Goal: Transaction & Acquisition: Purchase product/service

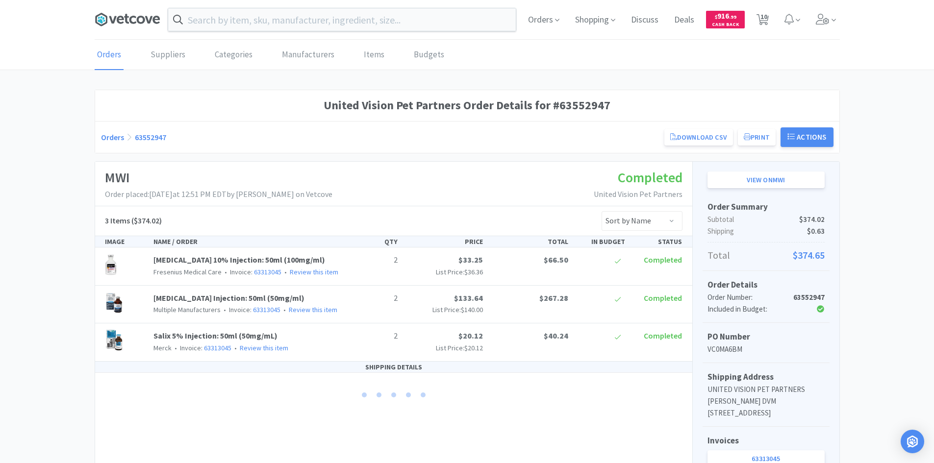
click at [121, 26] on icon at bounding box center [128, 19] width 66 height 15
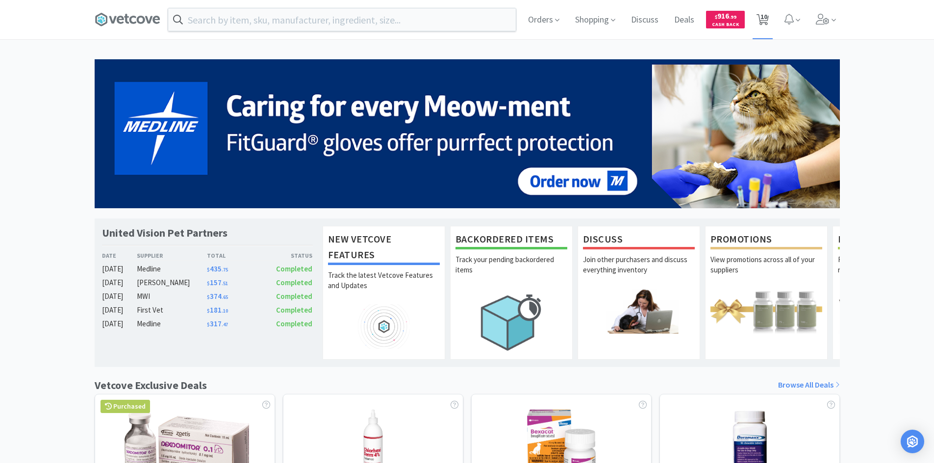
click at [762, 14] on span "10" at bounding box center [763, 16] width 7 height 39
select select "2"
select select "100"
select select "20"
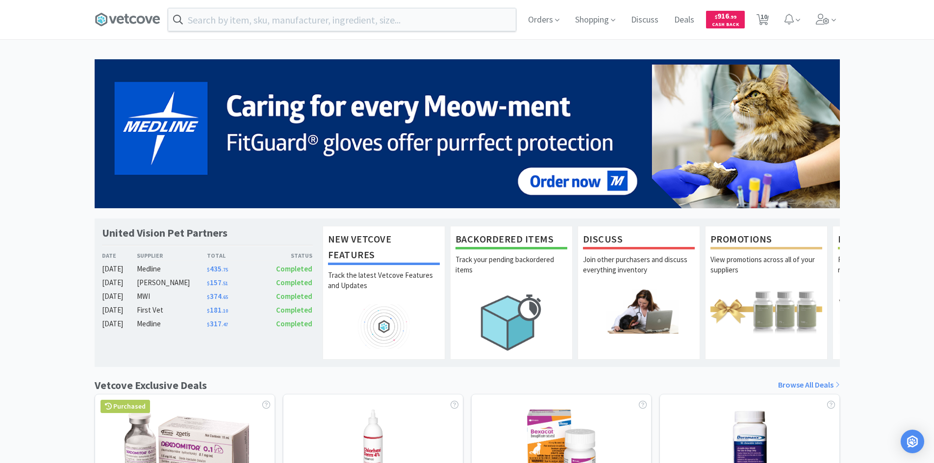
select select "1"
select select "10"
select select "2"
select select "20"
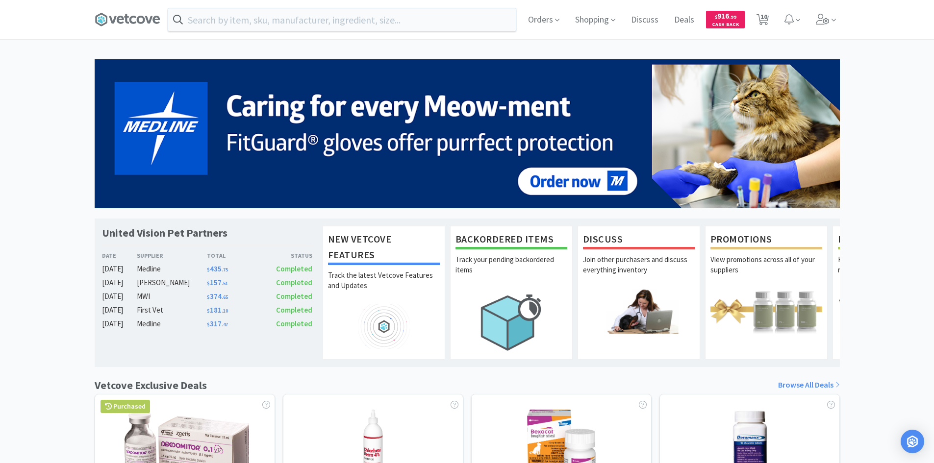
select select "6"
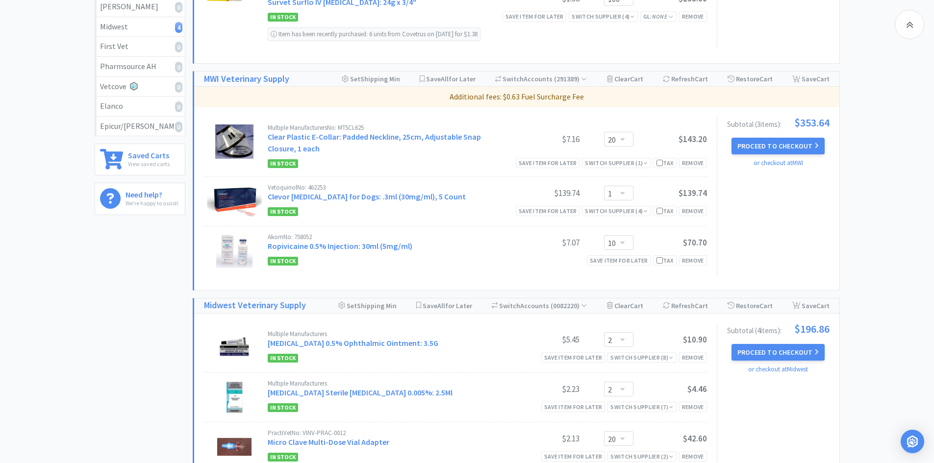
scroll to position [441, 0]
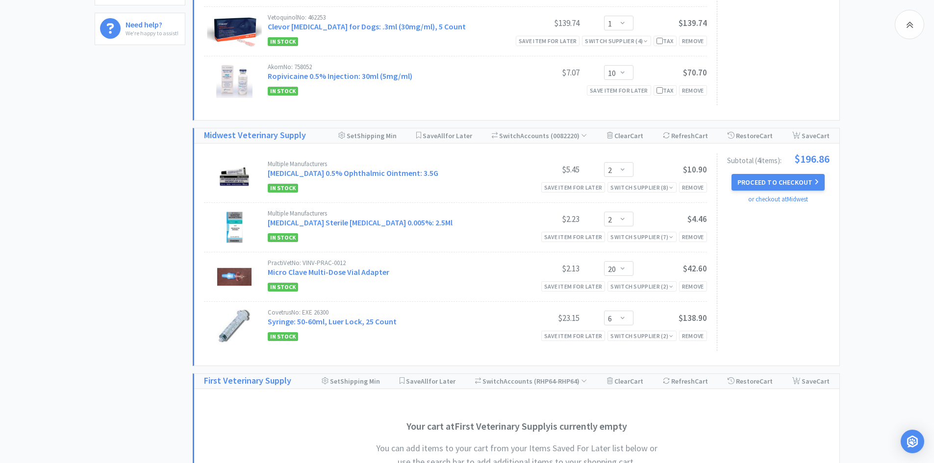
click at [737, 181] on button "Proceed to Checkout" at bounding box center [777, 182] width 93 height 17
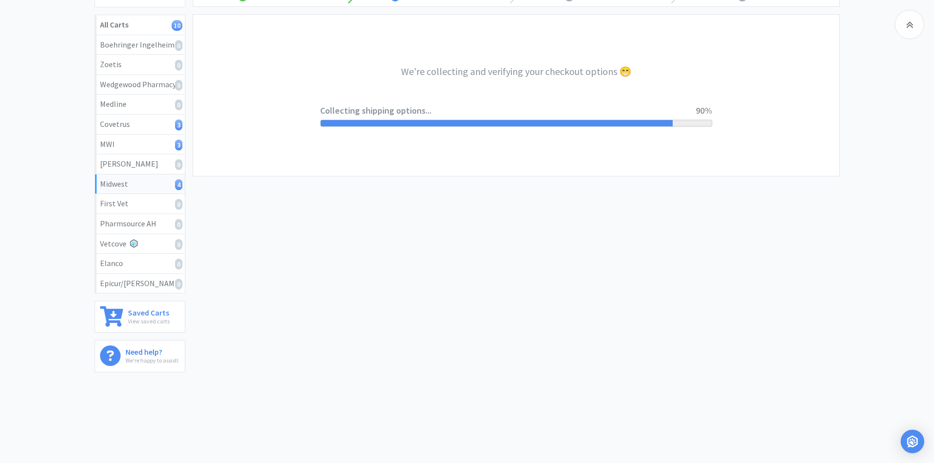
select select "3"
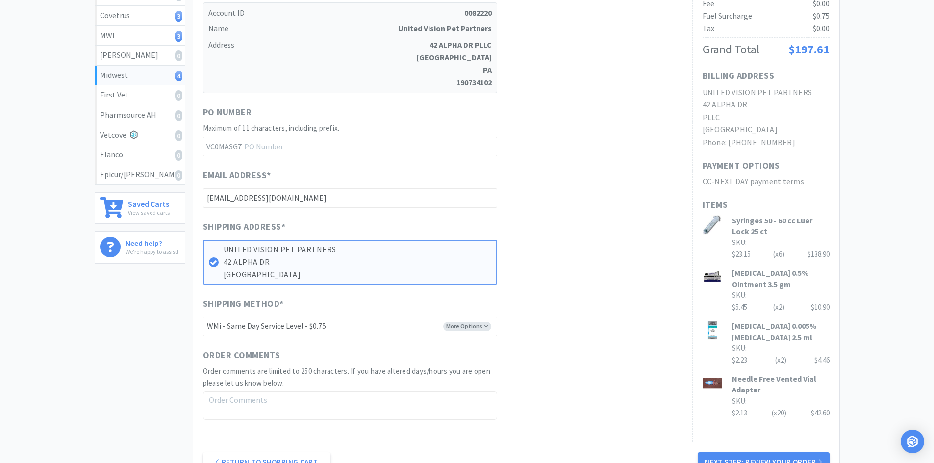
scroll to position [245, 0]
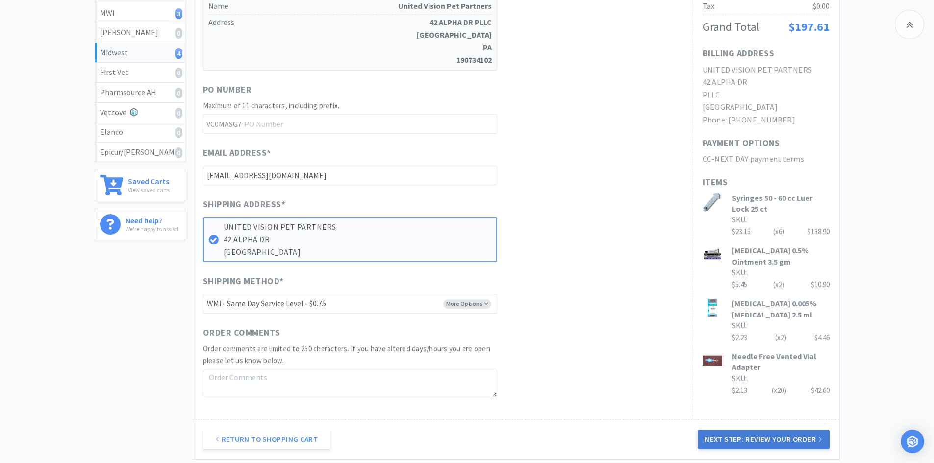
click at [718, 437] on button "Next Step: Review Your Order" at bounding box center [763, 440] width 131 height 20
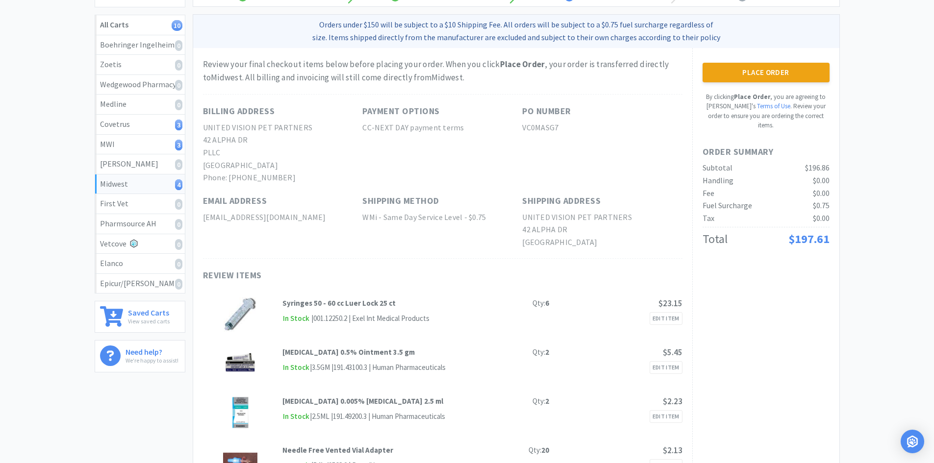
scroll to position [0, 0]
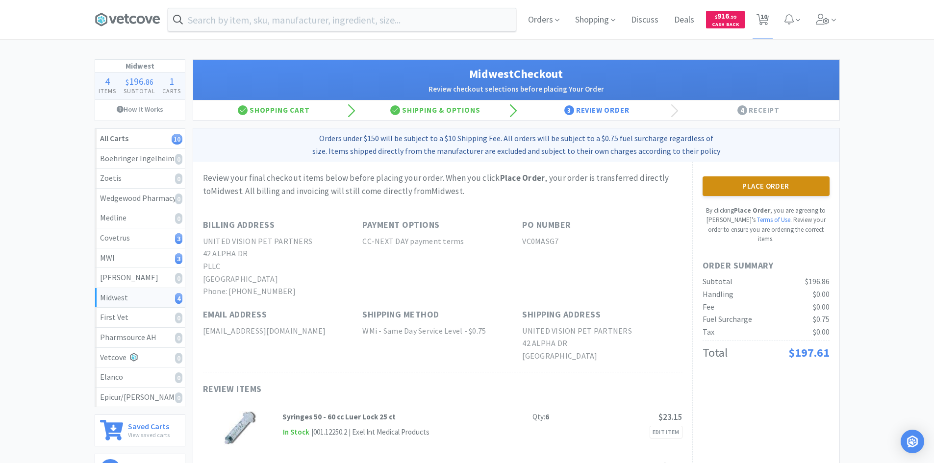
click at [745, 178] on button "Place Order" at bounding box center [766, 186] width 127 height 20
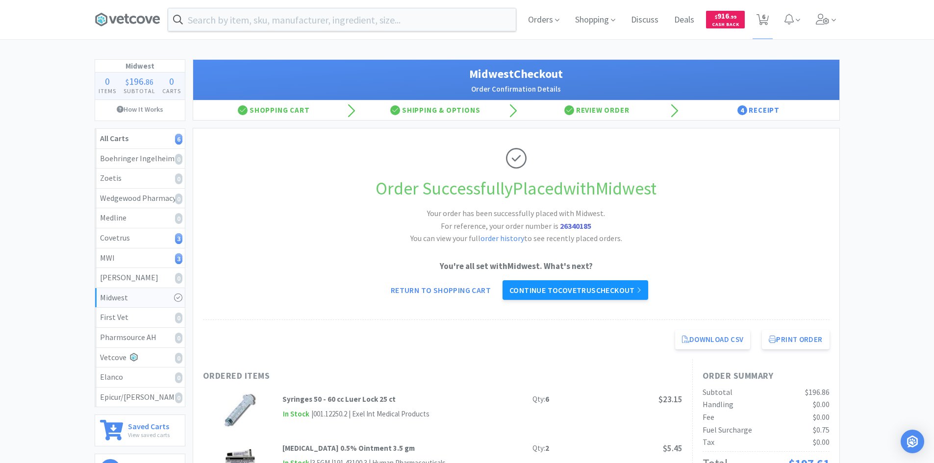
click at [606, 289] on link "Continue to Covetrus checkout" at bounding box center [576, 290] width 146 height 20
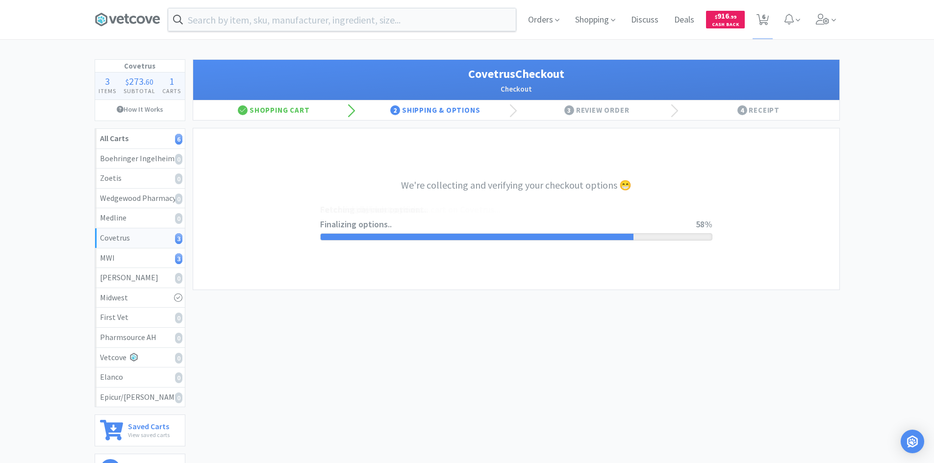
select select "ACCOUNT"
select select "cvt-standard-net"
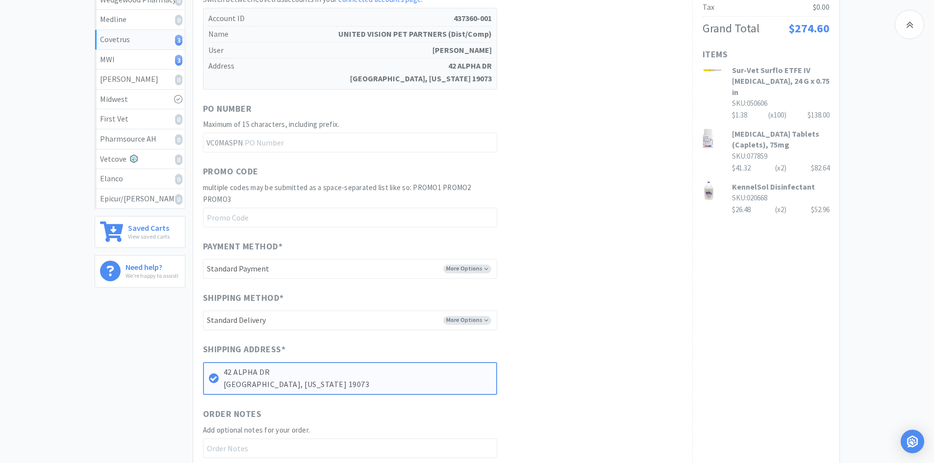
scroll to position [245, 0]
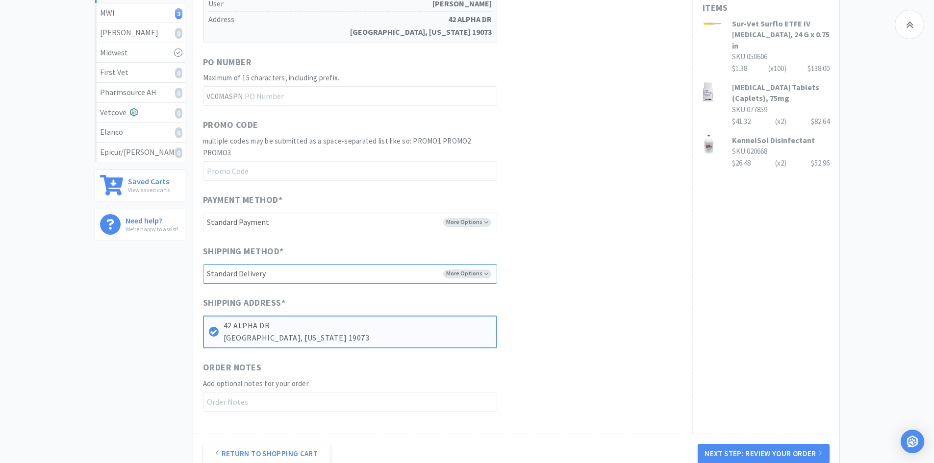
click at [465, 267] on select "-------- Standard Delivery" at bounding box center [350, 274] width 294 height 20
drag, startPoint x: 465, startPoint y: 267, endPoint x: 507, endPoint y: 258, distance: 43.1
click at [465, 267] on select "-------- Standard Delivery" at bounding box center [350, 274] width 294 height 20
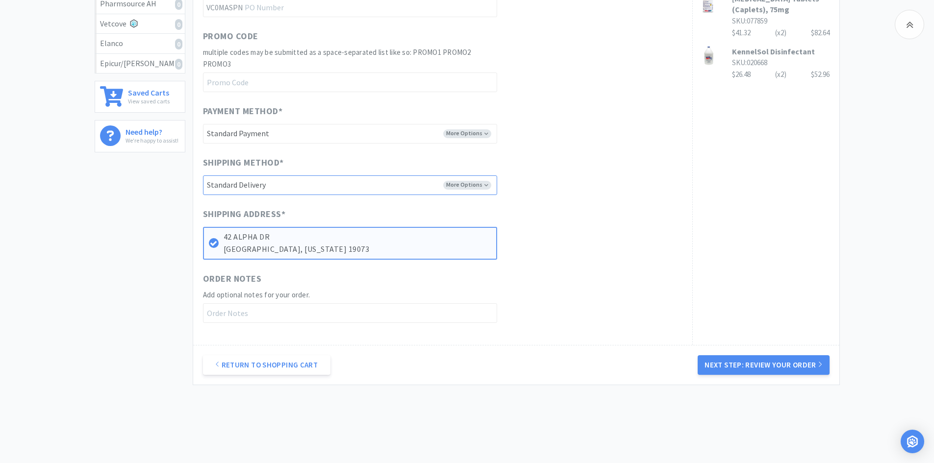
scroll to position [356, 0]
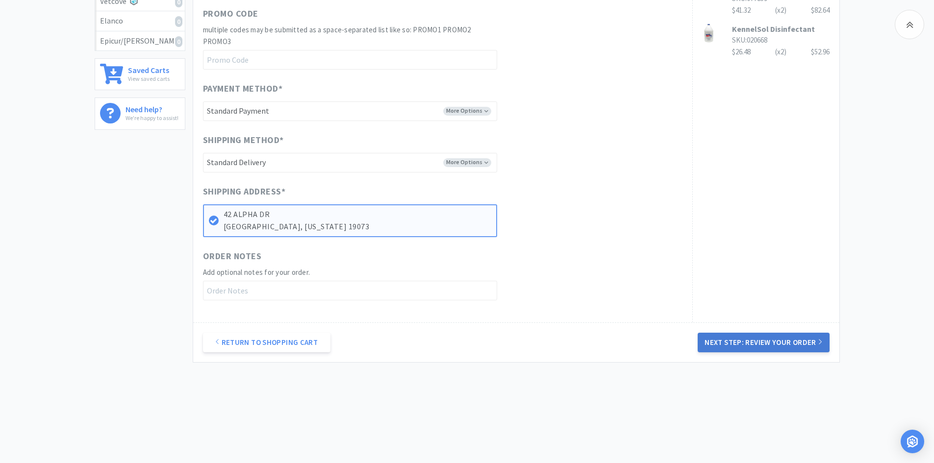
click at [748, 341] on button "Next Step: Review Your Order" at bounding box center [763, 343] width 131 height 20
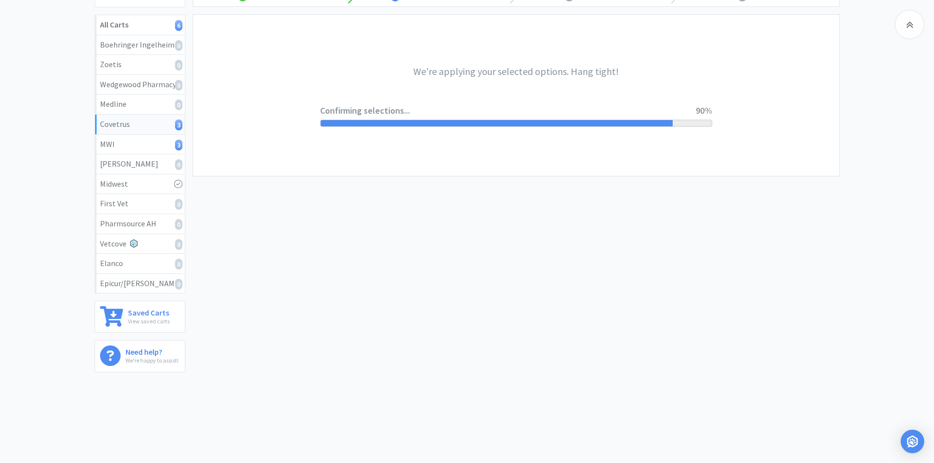
scroll to position [0, 0]
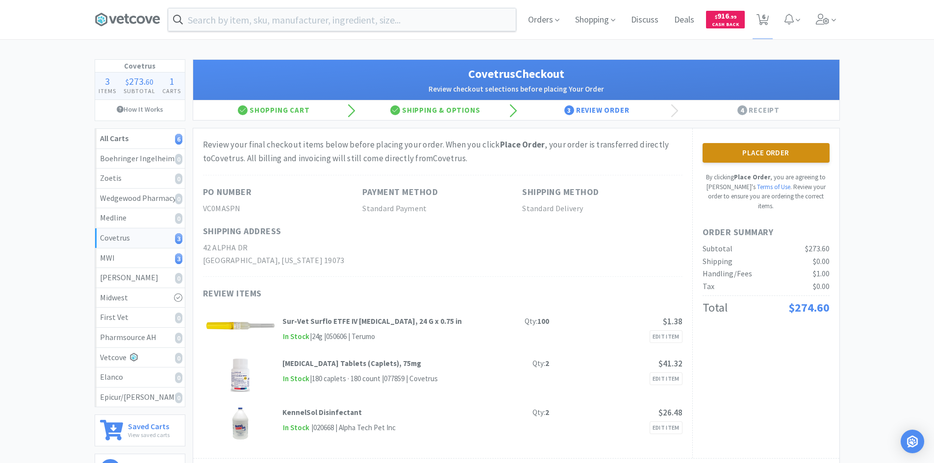
click at [731, 151] on button "Place Order" at bounding box center [766, 153] width 127 height 20
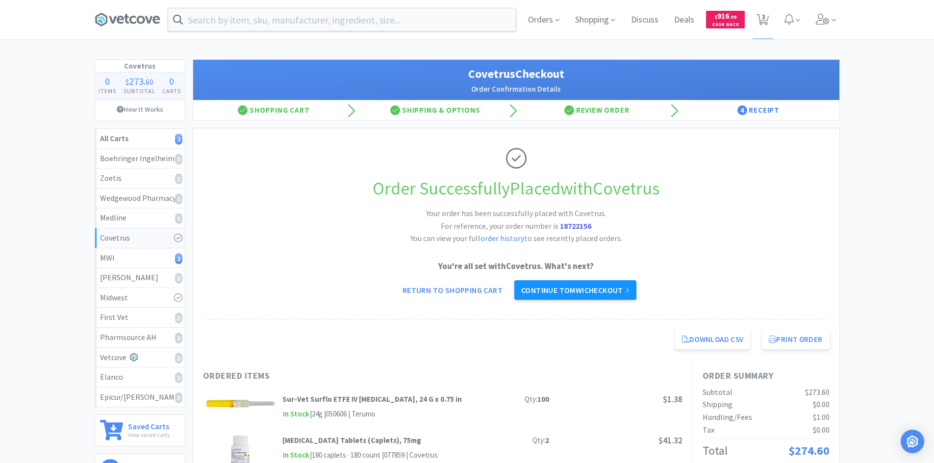
click at [583, 289] on link "Continue to MWI checkout" at bounding box center [575, 290] width 122 height 20
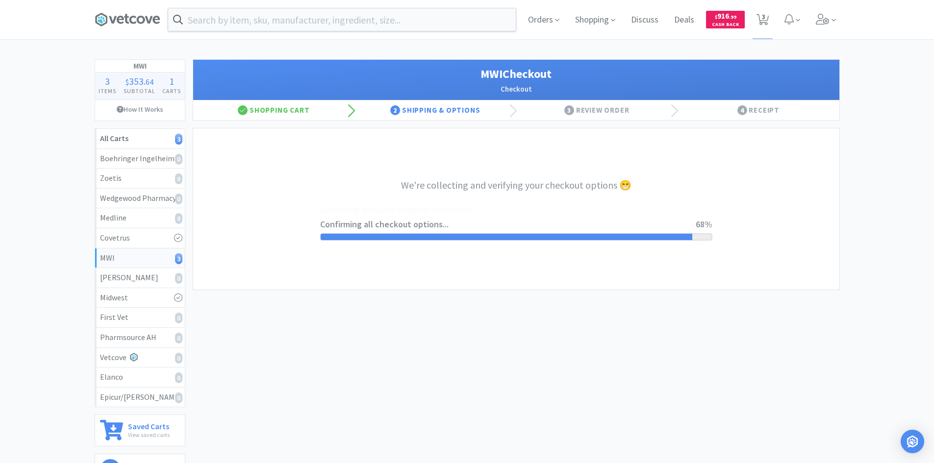
select select "STD_"
select select "FX9"
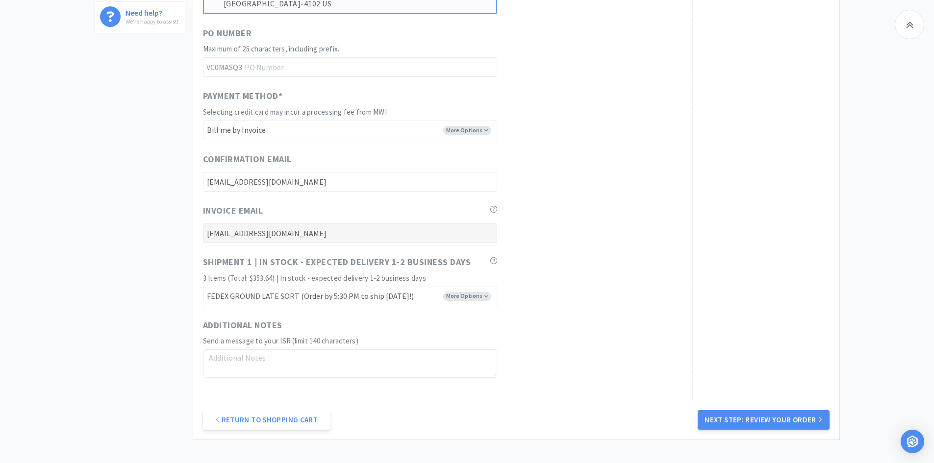
scroll to position [530, 0]
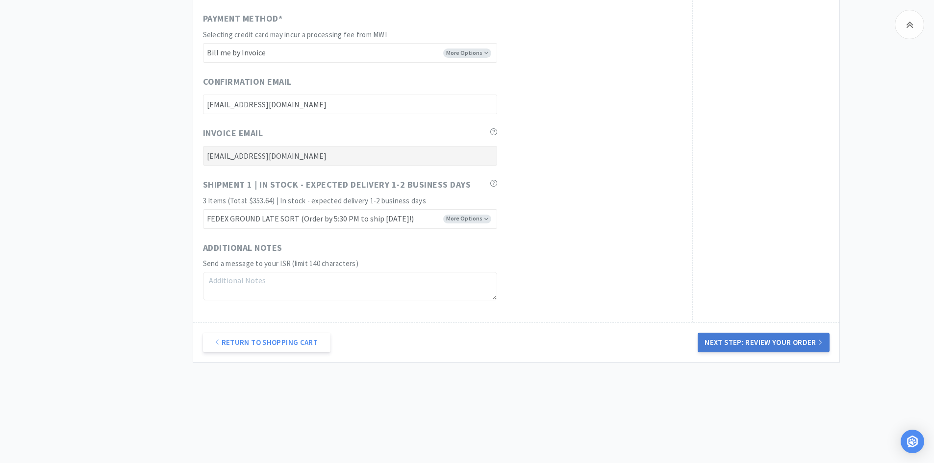
click at [727, 342] on button "Next Step: Review Your Order" at bounding box center [763, 343] width 131 height 20
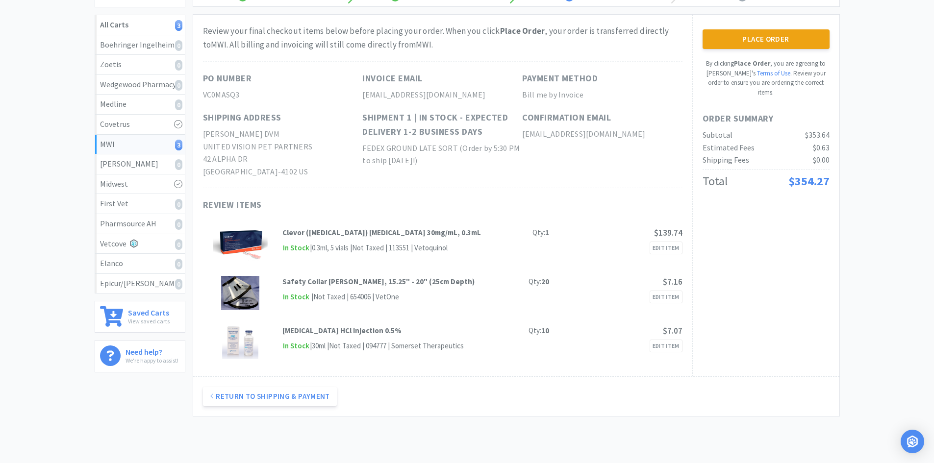
scroll to position [0, 0]
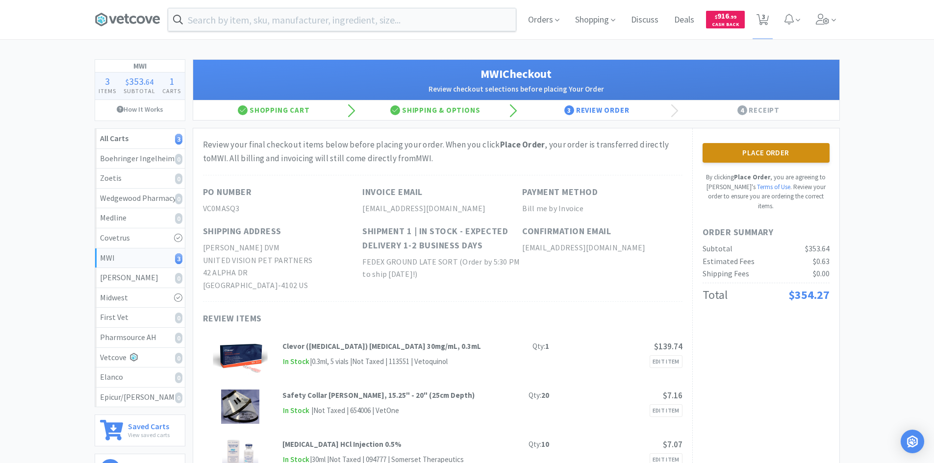
click at [739, 160] on button "Place Order" at bounding box center [766, 153] width 127 height 20
